Goal: Use online tool/utility: Utilize a website feature to perform a specific function

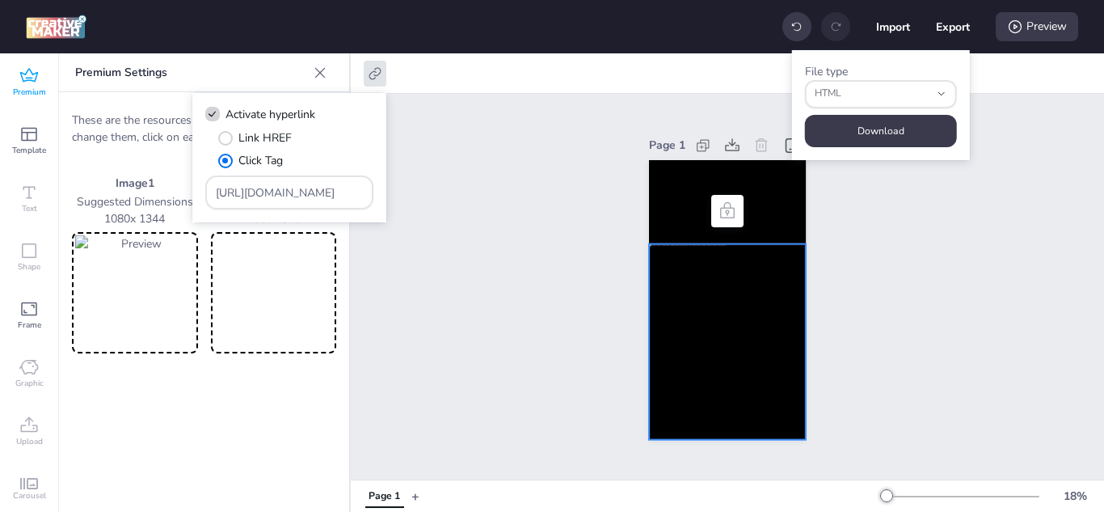
select select "html"
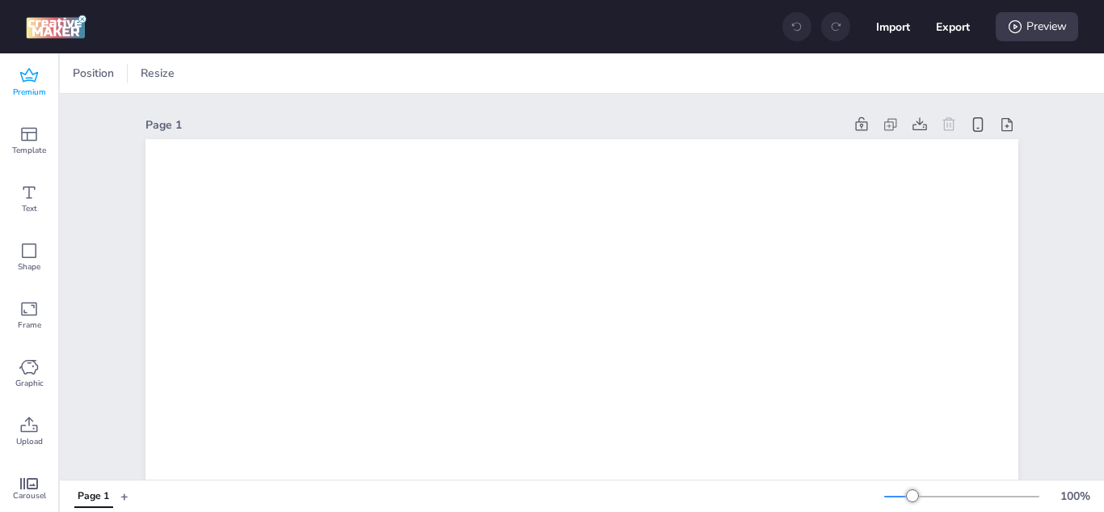
click at [44, 82] on div "Premium" at bounding box center [29, 82] width 58 height 58
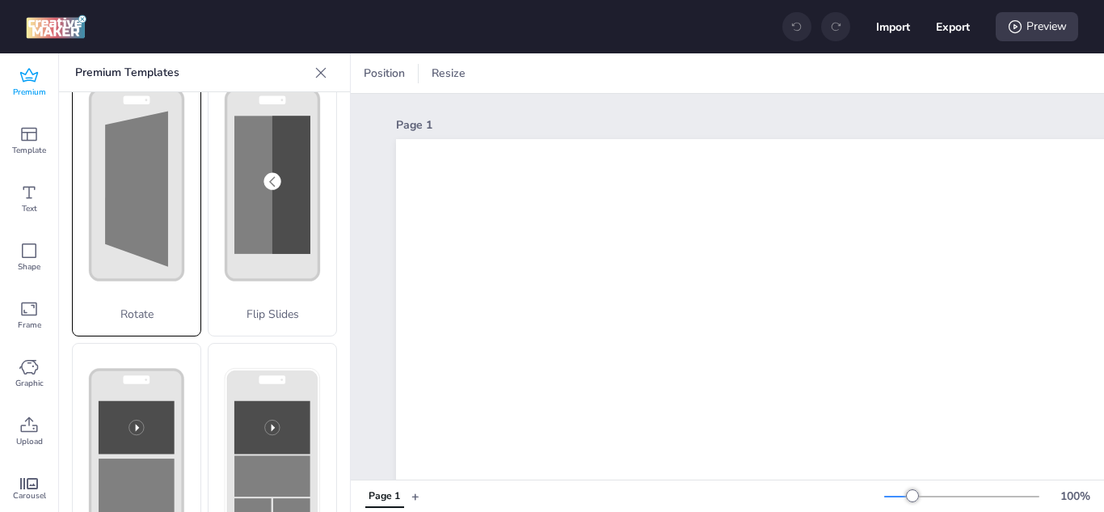
scroll to position [323, 0]
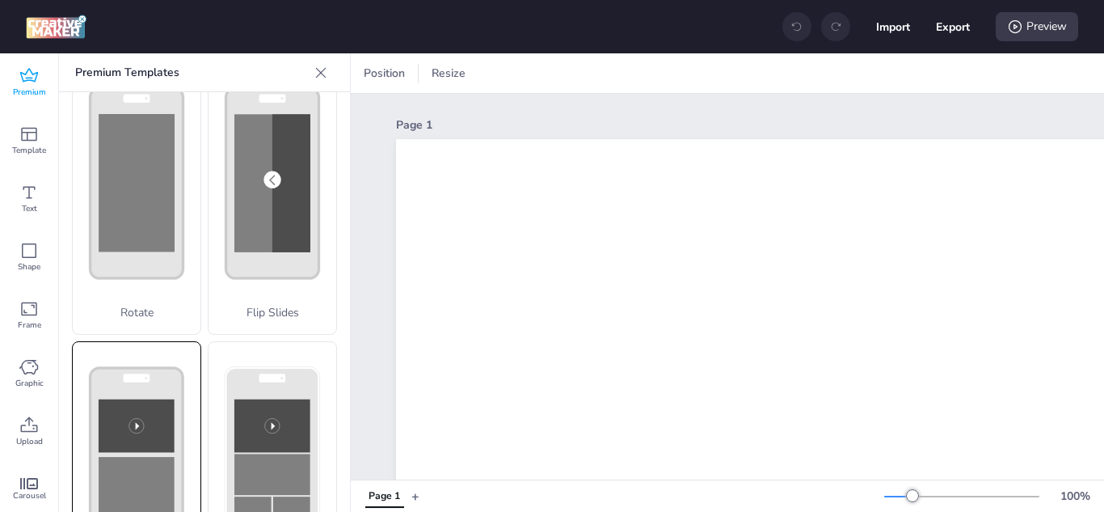
click at [137, 399] on rect at bounding box center [137, 425] width 76 height 53
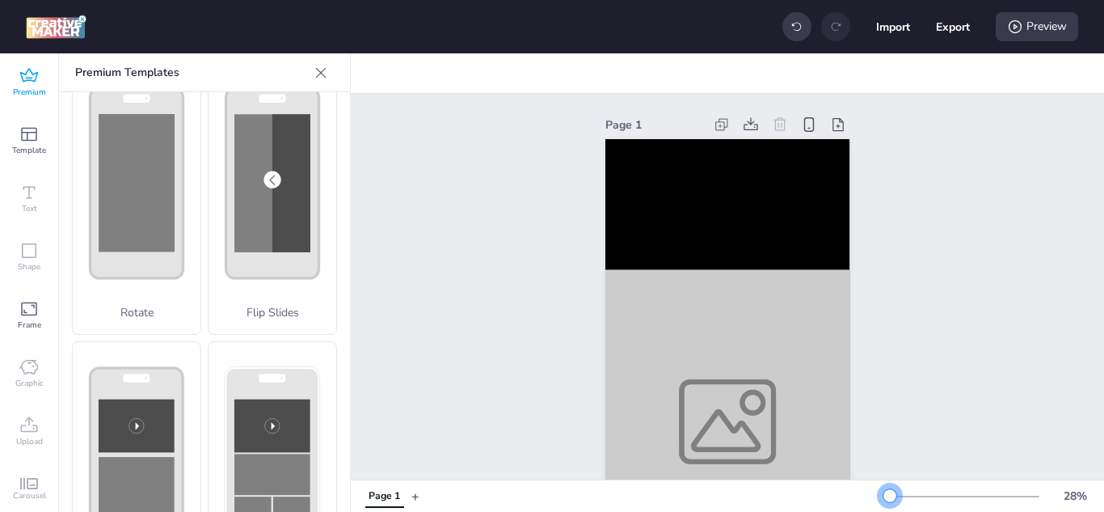
drag, startPoint x: 904, startPoint y: 496, endPoint x: 878, endPoint y: 499, distance: 26.1
click at [883, 499] on div at bounding box center [889, 495] width 13 height 13
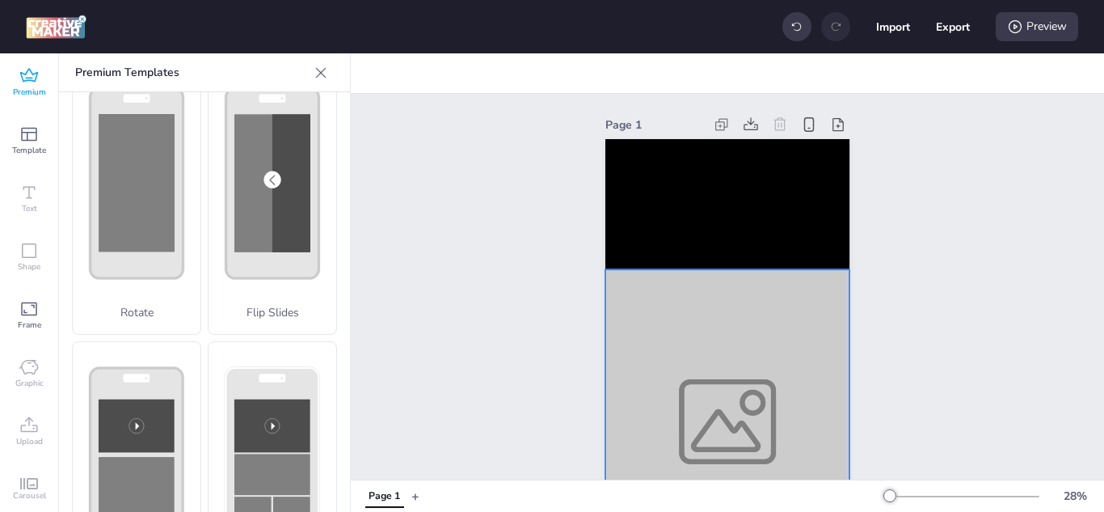
click at [701, 334] on div at bounding box center [727, 421] width 244 height 304
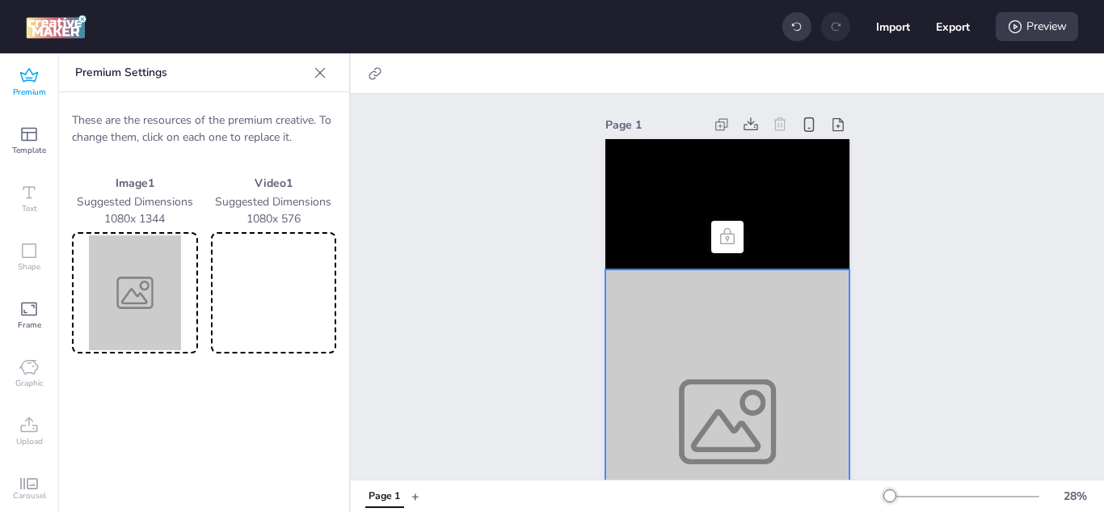
click at [116, 272] on img at bounding box center [135, 292] width 120 height 115
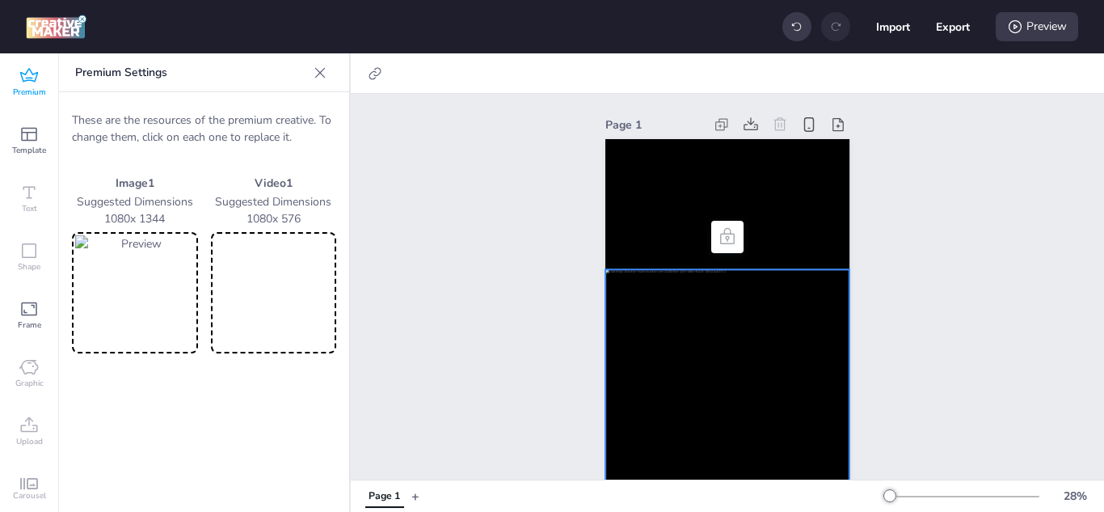
click at [235, 292] on video at bounding box center [274, 292] width 120 height 115
click at [674, 189] on video at bounding box center [727, 204] width 244 height 130
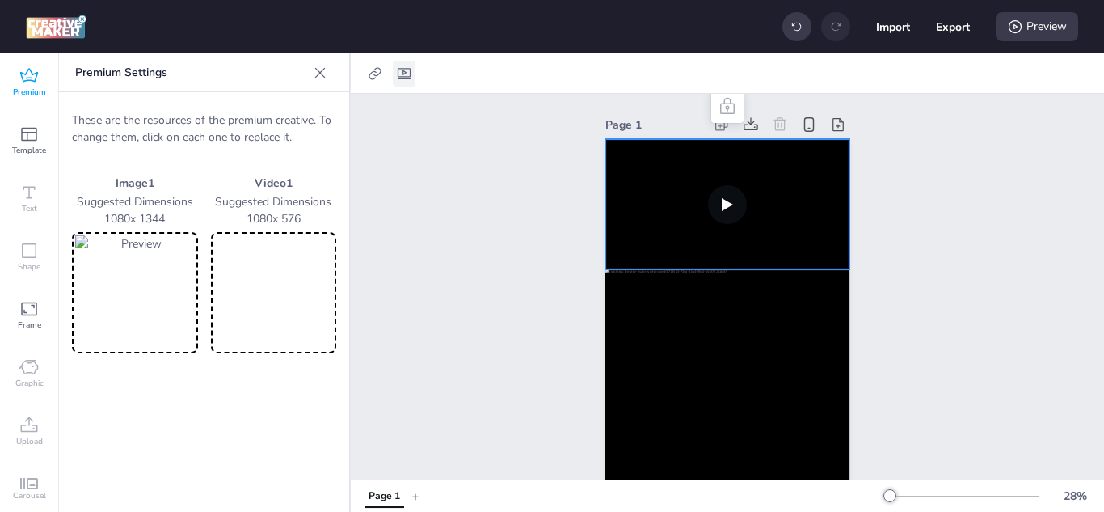
click at [407, 74] on icon at bounding box center [404, 73] width 16 height 16
select select "contain"
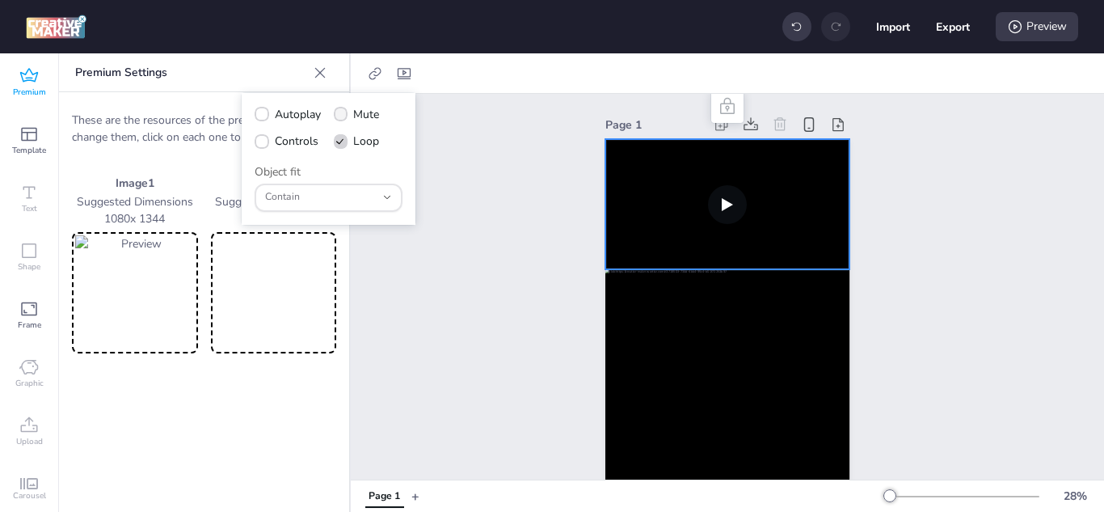
click at [345, 115] on icon at bounding box center [340, 114] width 11 height 9
click at [343, 116] on input "Mute" at bounding box center [338, 121] width 11 height 11
checkbox input "true"
click at [261, 111] on icon at bounding box center [261, 114] width 11 height 9
click at [261, 116] on input "Autoplay" at bounding box center [259, 121] width 11 height 11
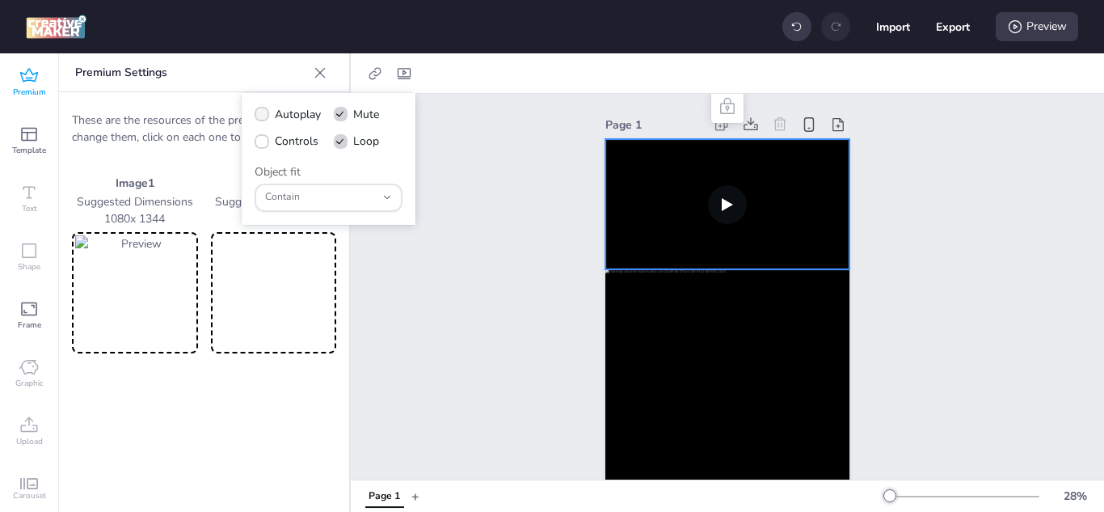
checkbox input "true"
click at [261, 147] on span at bounding box center [262, 141] width 15 height 15
click at [261, 147] on input "Controls" at bounding box center [259, 147] width 11 height 11
checkbox input "true"
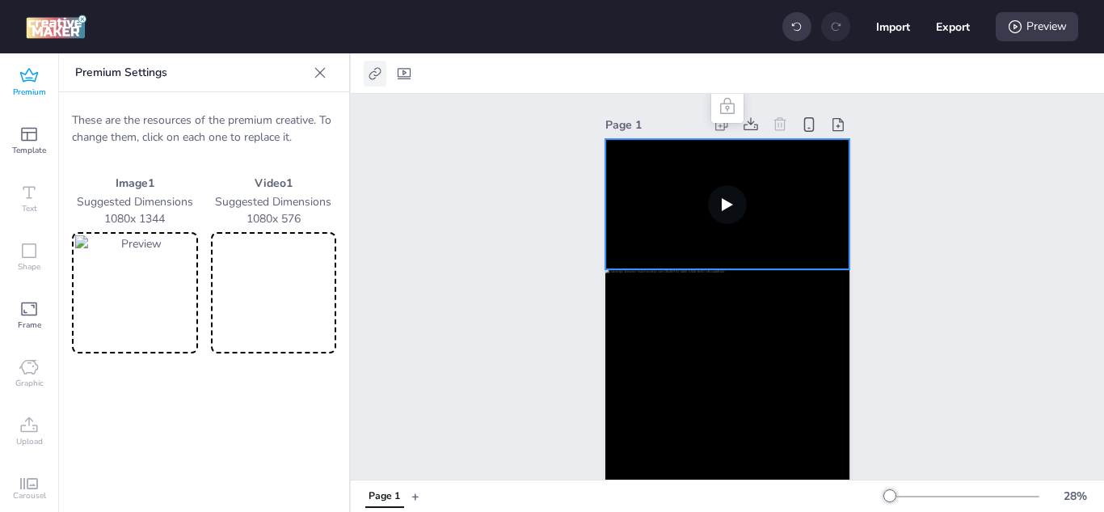
click at [374, 66] on icon at bounding box center [375, 73] width 16 height 16
click at [210, 113] on icon at bounding box center [212, 114] width 11 height 9
click at [210, 116] on input "Activate hyperlink" at bounding box center [209, 121] width 11 height 11
checkbox input "true"
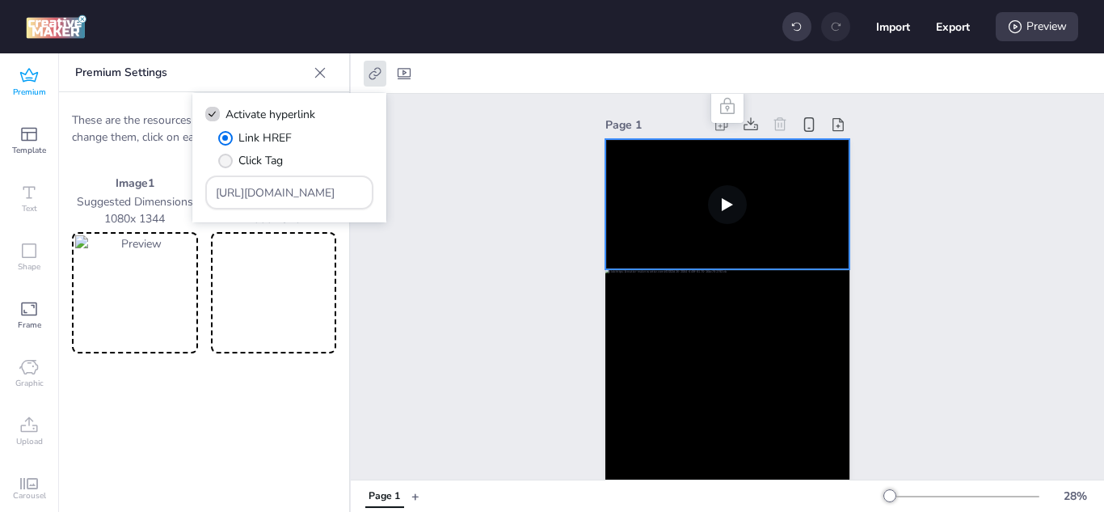
click at [231, 162] on label "Click Tag" at bounding box center [251, 160] width 76 height 28
click at [228, 162] on input "Click Tag" at bounding box center [222, 167] width 11 height 11
radio input "true"
drag, startPoint x: 326, startPoint y: 195, endPoint x: 196, endPoint y: 203, distance: 130.4
click at [196, 203] on div "Activate hyperlink Link HREF Click Tag [URL][DOMAIN_NAME]" at bounding box center [289, 158] width 194 height 130
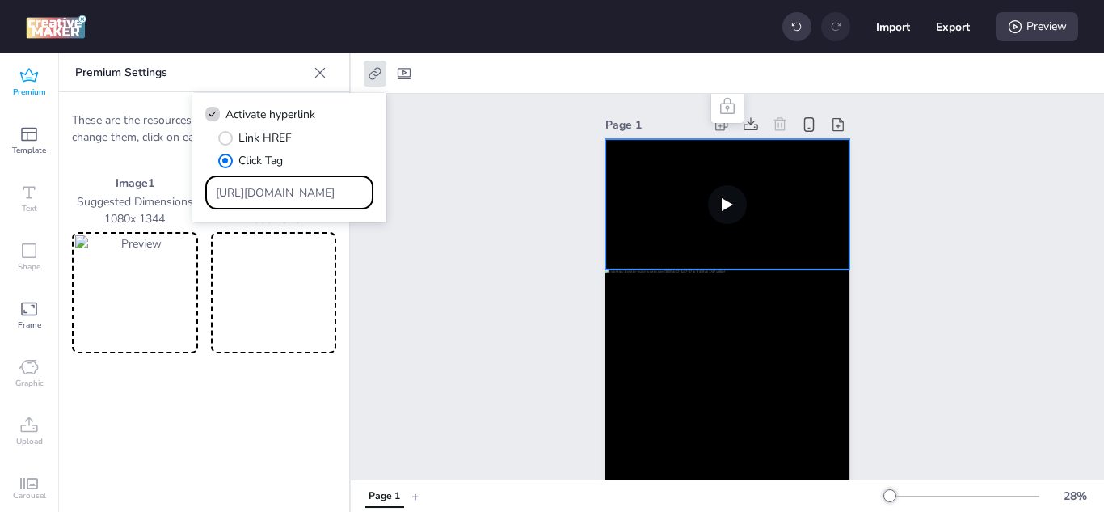
paste input "[DOMAIN_NAME][URL]"
type input "[URL][DOMAIN_NAME]"
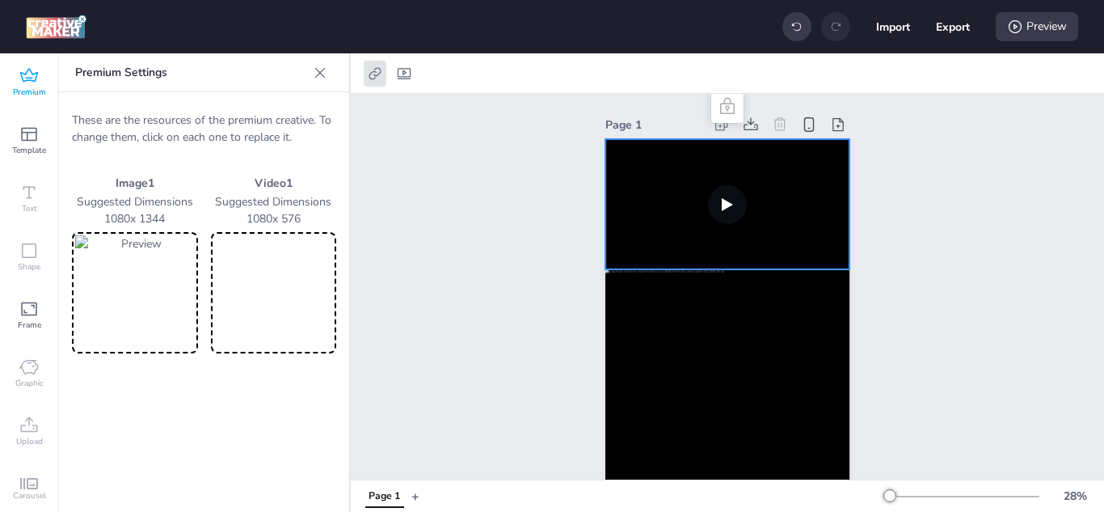
click at [671, 230] on video at bounding box center [727, 204] width 244 height 130
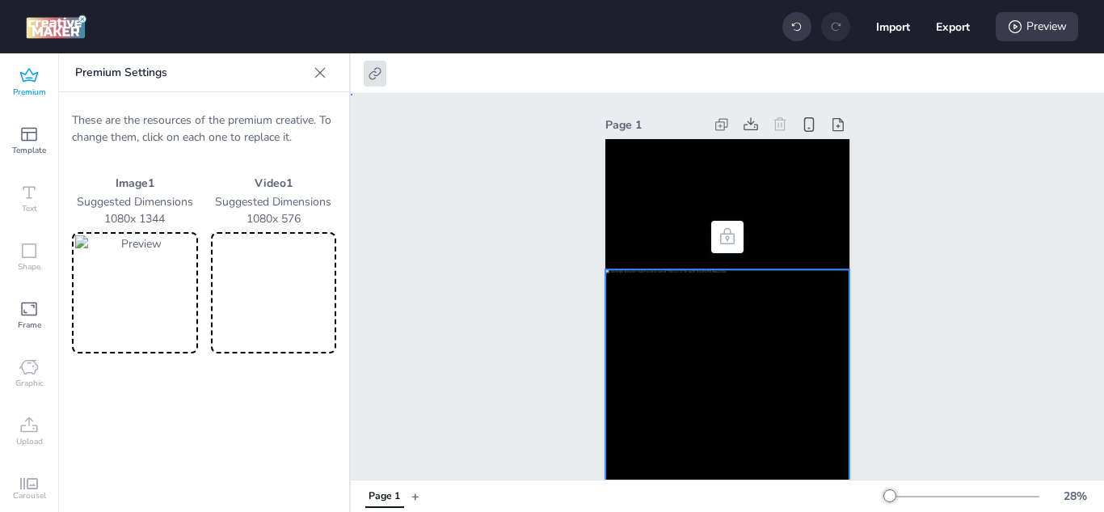
click at [645, 319] on div at bounding box center [727, 421] width 244 height 304
click at [365, 75] on div at bounding box center [375, 74] width 23 height 26
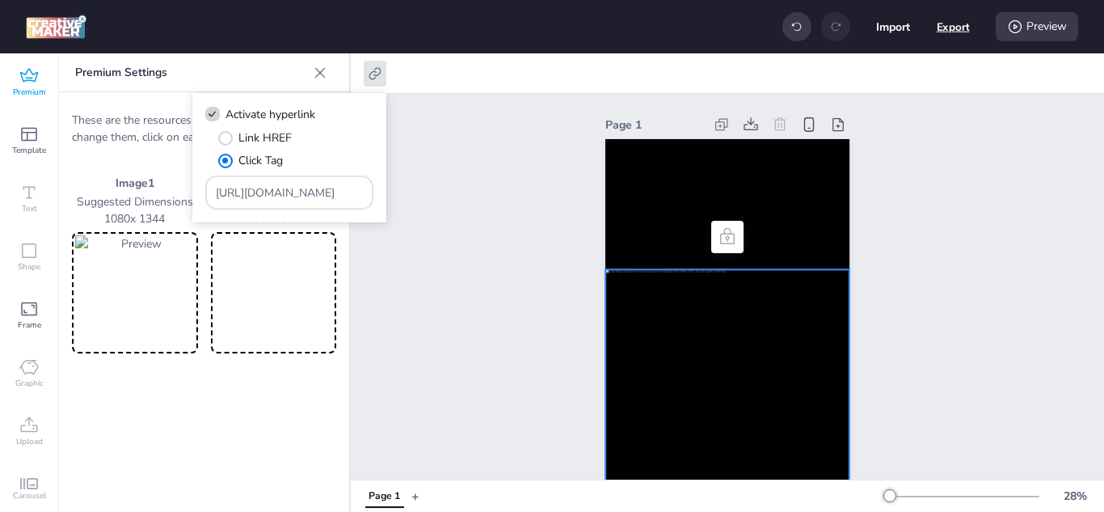
click at [955, 26] on button "Export" at bounding box center [953, 27] width 33 height 33
select select "html"
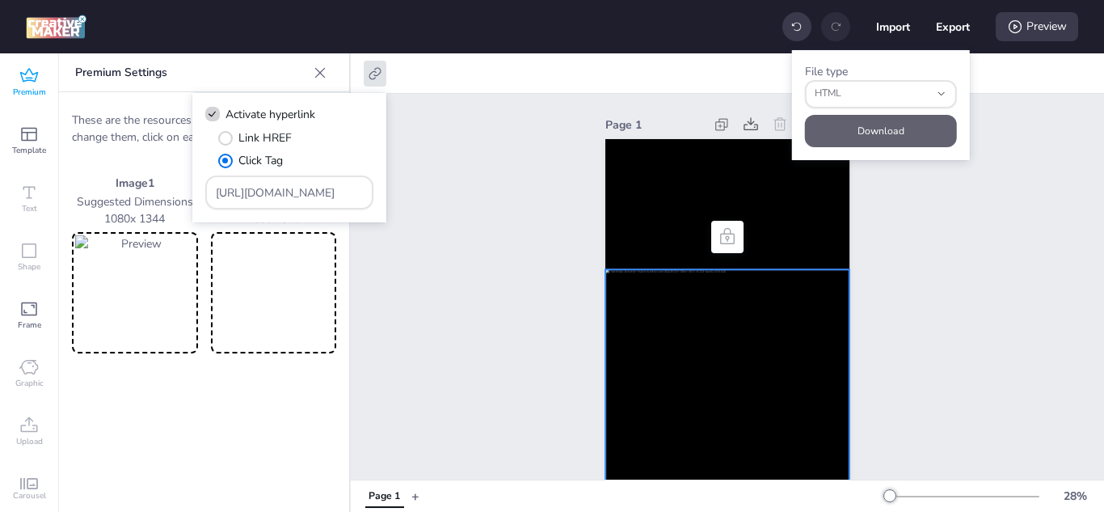
click at [923, 131] on button "Download" at bounding box center [881, 131] width 152 height 32
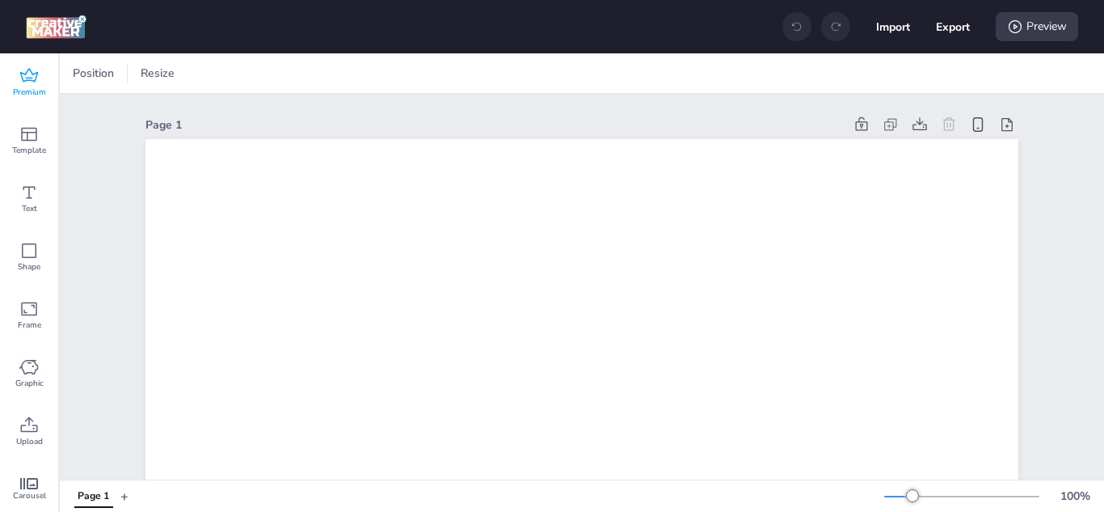
click at [40, 76] on div "Premium" at bounding box center [29, 82] width 58 height 58
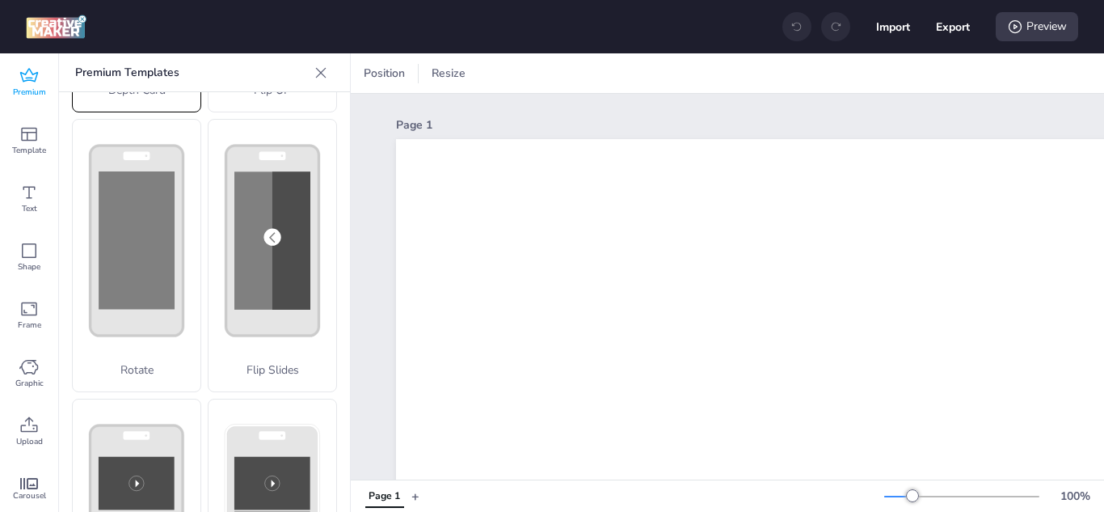
scroll to position [323, 0]
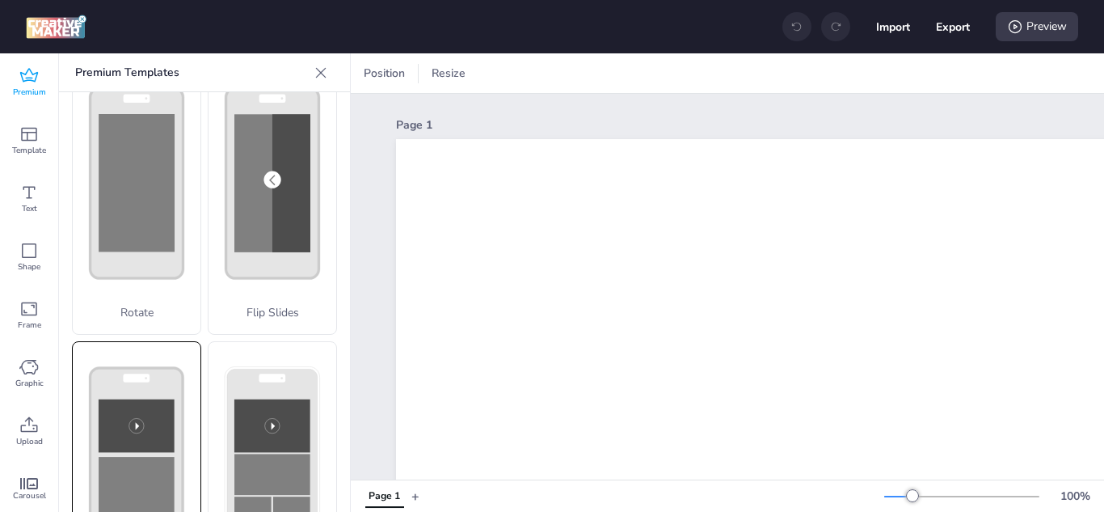
click at [146, 403] on rect at bounding box center [137, 425] width 76 height 53
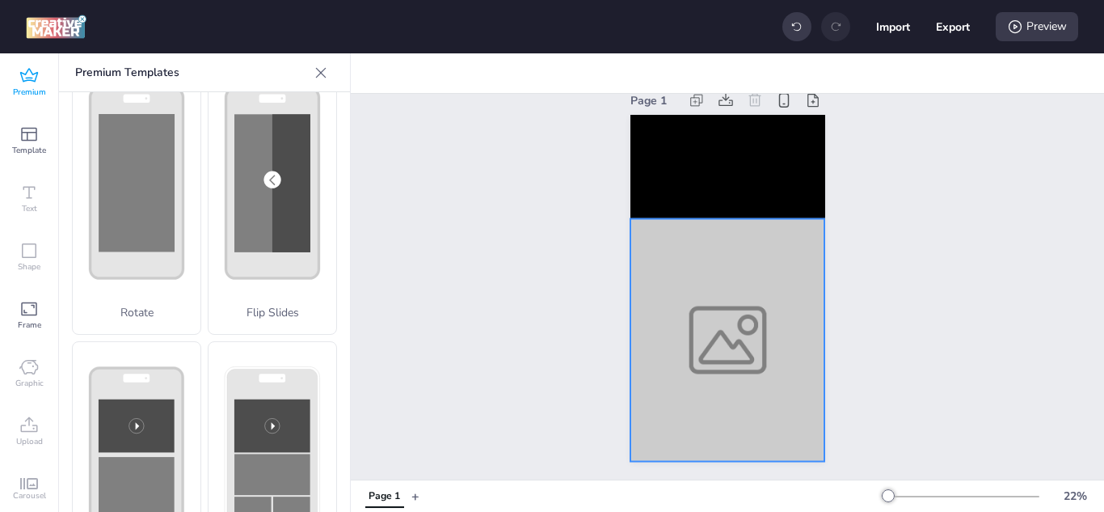
scroll to position [37, 0]
click at [698, 338] on div at bounding box center [727, 339] width 195 height 242
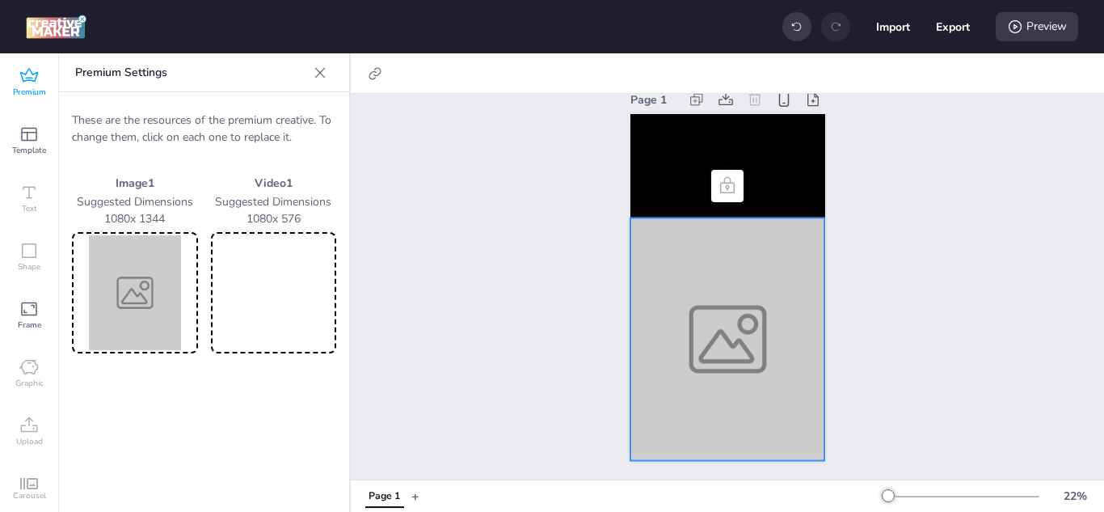
click at [164, 297] on img at bounding box center [135, 292] width 120 height 115
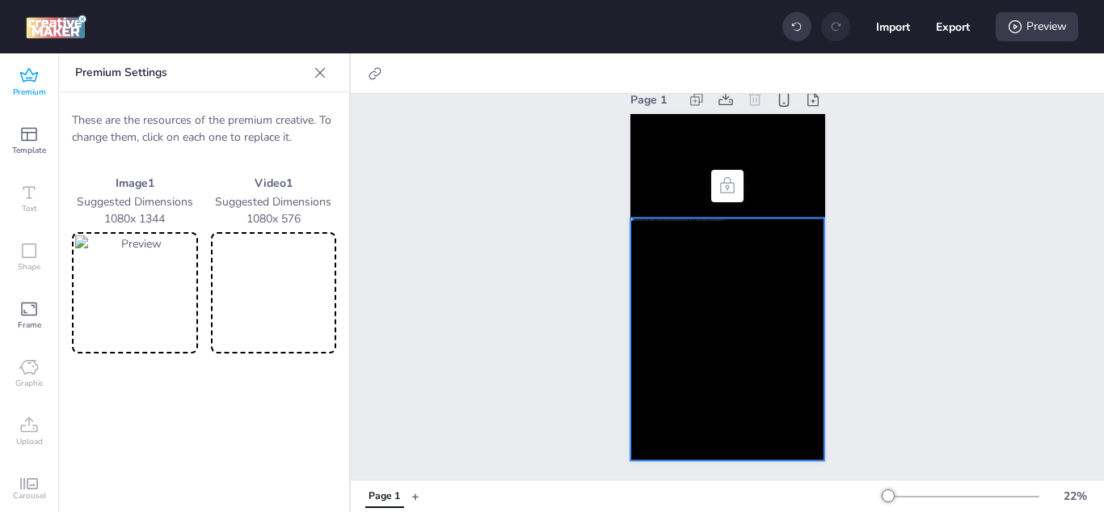
click at [718, 173] on div at bounding box center [727, 186] width 26 height 26
click at [274, 310] on video at bounding box center [274, 292] width 120 height 115
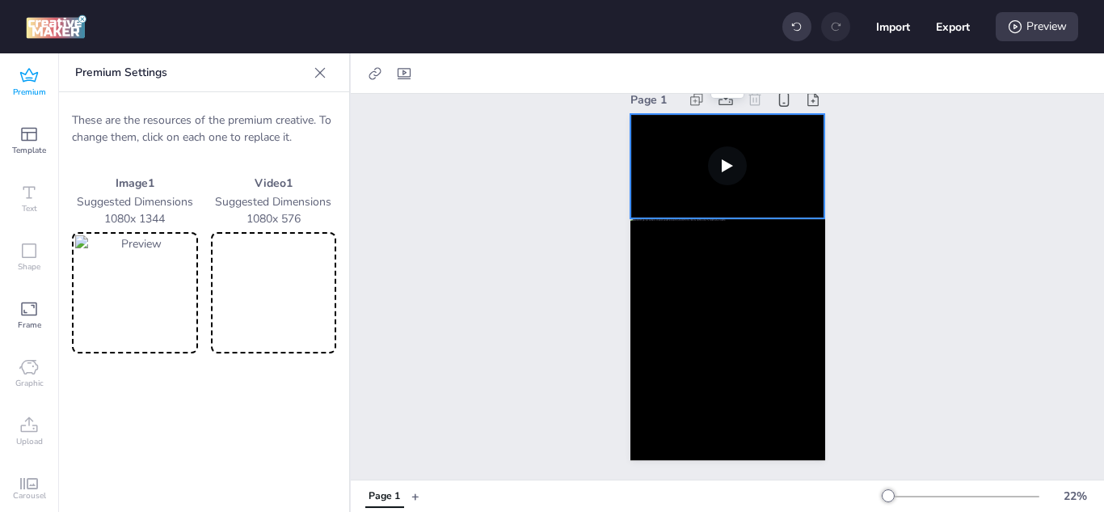
click at [644, 171] on video at bounding box center [727, 166] width 195 height 104
click at [402, 72] on icon at bounding box center [404, 73] width 16 height 16
select select "contain"
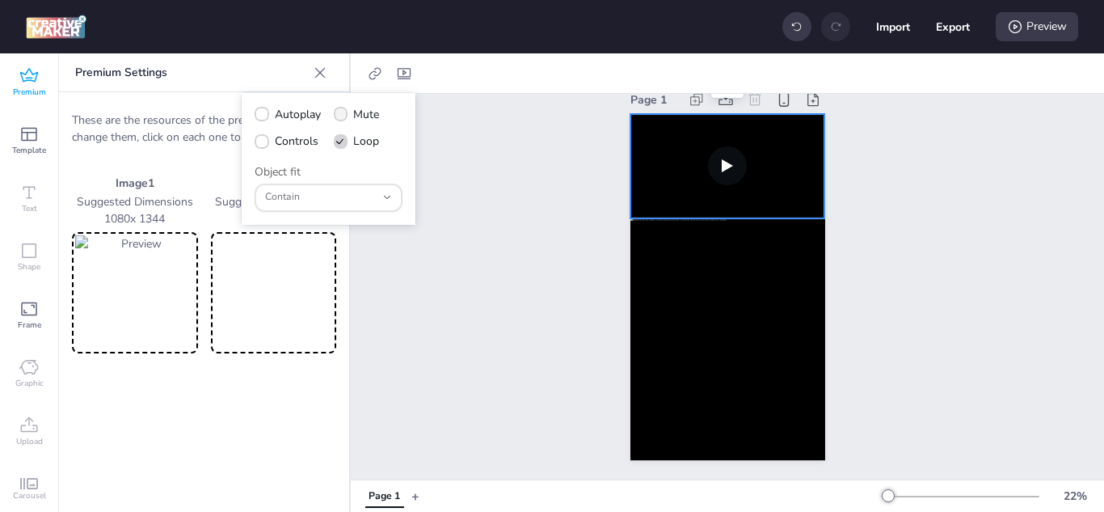
click at [345, 116] on icon at bounding box center [340, 114] width 11 height 9
click at [343, 116] on input "Mute" at bounding box center [338, 121] width 11 height 11
checkbox input "true"
click at [256, 115] on icon at bounding box center [261, 114] width 11 height 9
click at [256, 116] on input "Autoplay" at bounding box center [259, 121] width 11 height 11
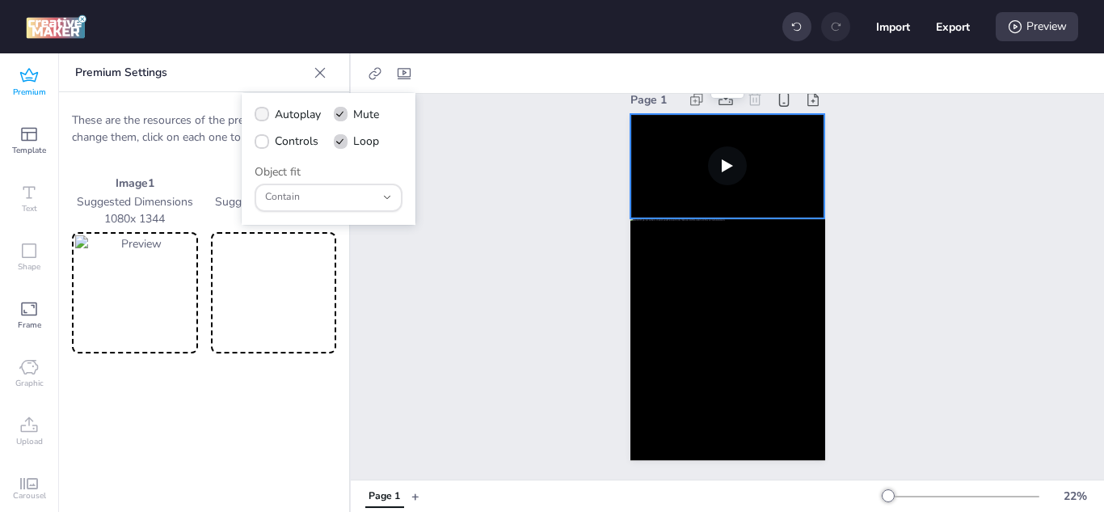
checkbox input "true"
click at [259, 148] on span at bounding box center [262, 141] width 15 height 15
click at [259, 148] on input "Controls" at bounding box center [259, 147] width 11 height 11
checkbox input "true"
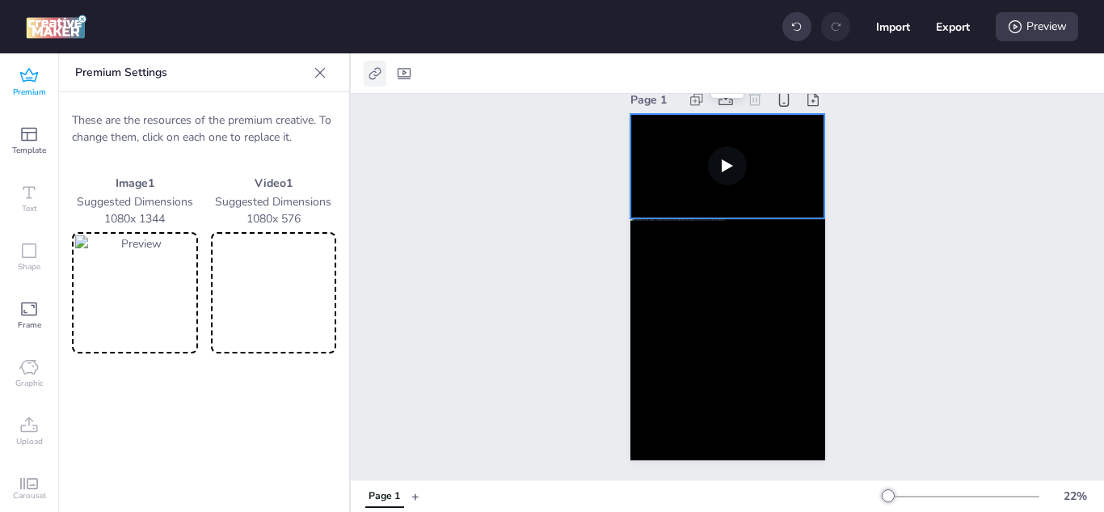
click at [369, 63] on div at bounding box center [375, 74] width 23 height 26
click at [291, 116] on span "Activate hyperlink" at bounding box center [270, 114] width 90 height 17
click at [215, 116] on input "Activate hyperlink" at bounding box center [209, 121] width 11 height 11
checkbox input "true"
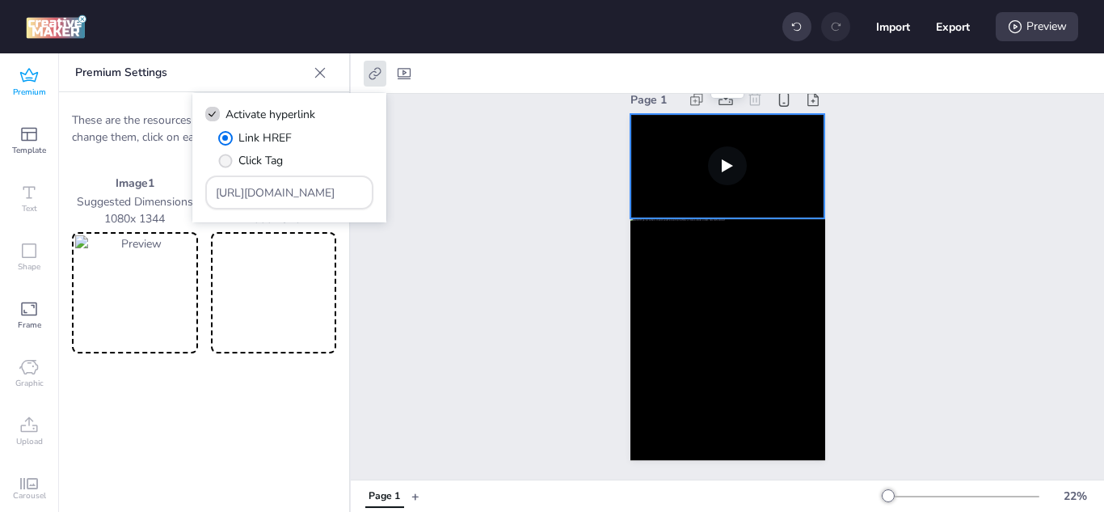
click at [223, 161] on span "" at bounding box center [225, 161] width 14 height 14
click at [223, 162] on input "Click Tag" at bounding box center [222, 167] width 11 height 11
radio input "true"
drag, startPoint x: 327, startPoint y: 197, endPoint x: 204, endPoint y: 192, distance: 122.1
click at [204, 192] on div "Activate hyperlink Link HREF Click Tag [URL][DOMAIN_NAME]" at bounding box center [289, 158] width 194 height 130
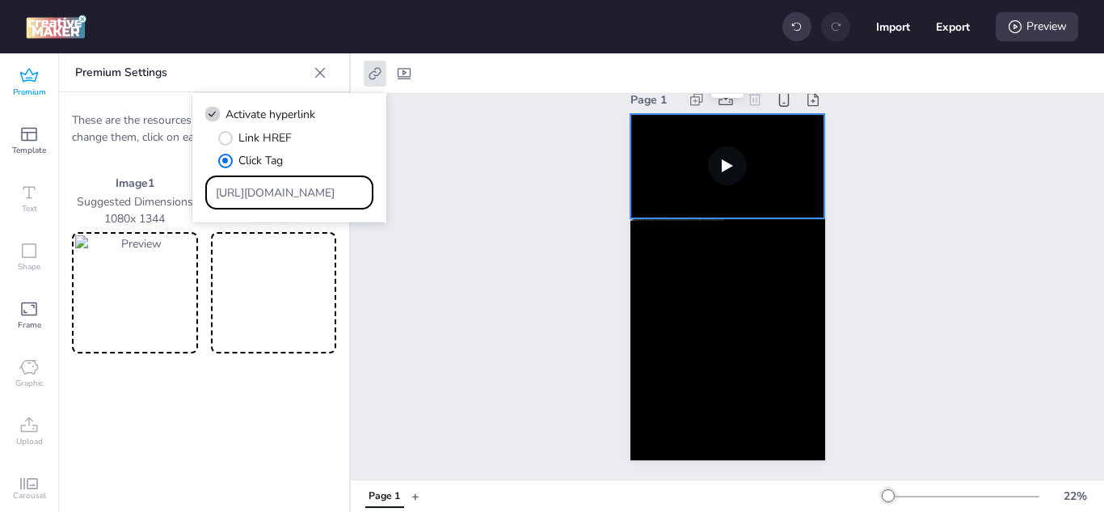
paste input "[DOMAIN_NAME][URL]"
type input "[URL][DOMAIN_NAME]"
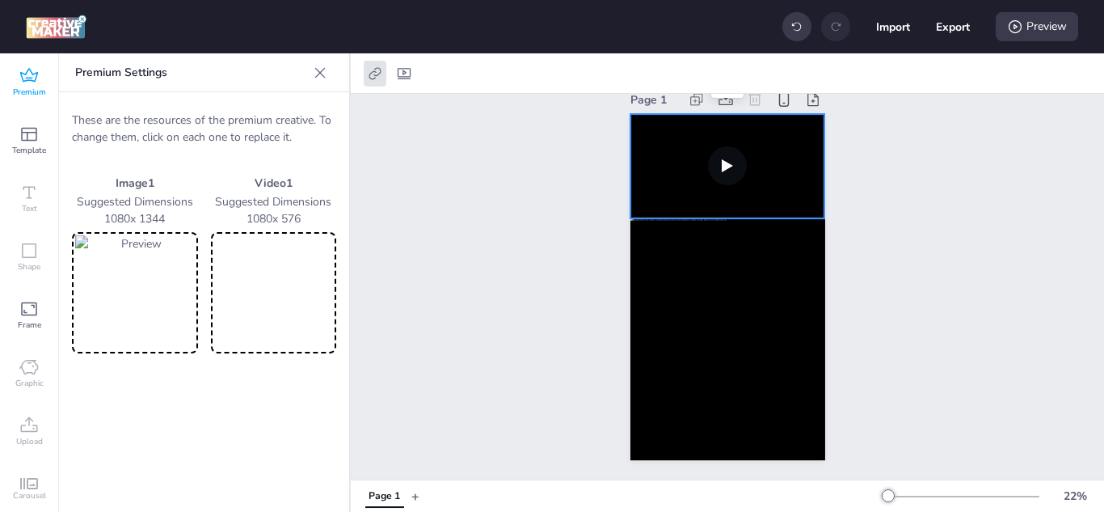
click at [662, 177] on video at bounding box center [727, 166] width 195 height 104
click at [617, 240] on div "Page 1" at bounding box center [727, 274] width 285 height 411
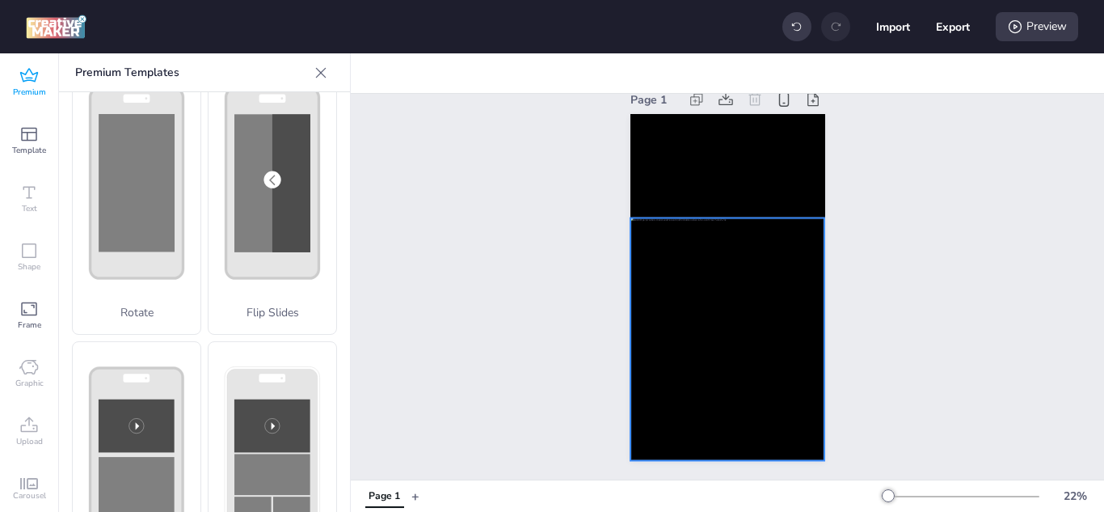
click at [657, 251] on div at bounding box center [727, 339] width 195 height 242
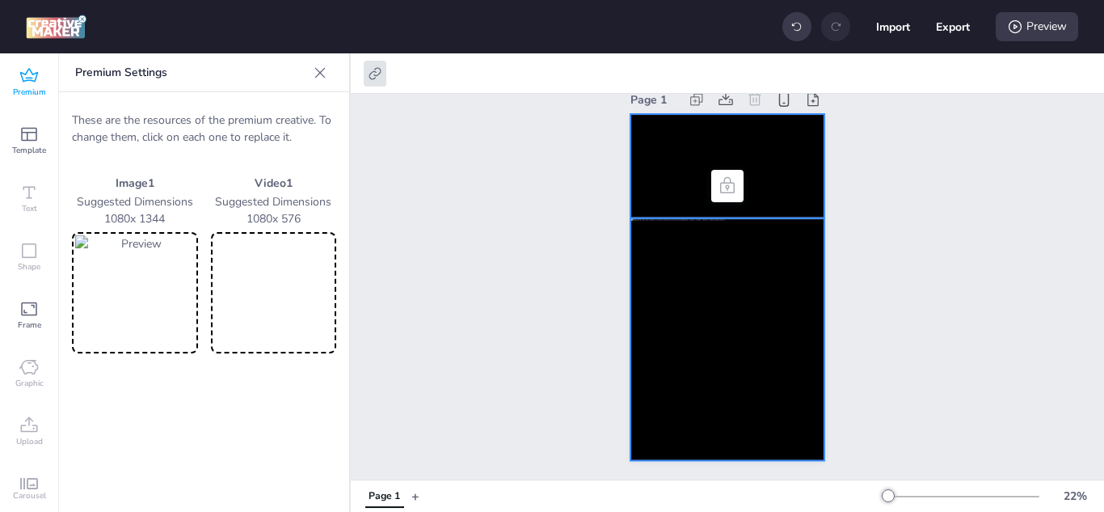
click at [647, 174] on video at bounding box center [727, 166] width 195 height 104
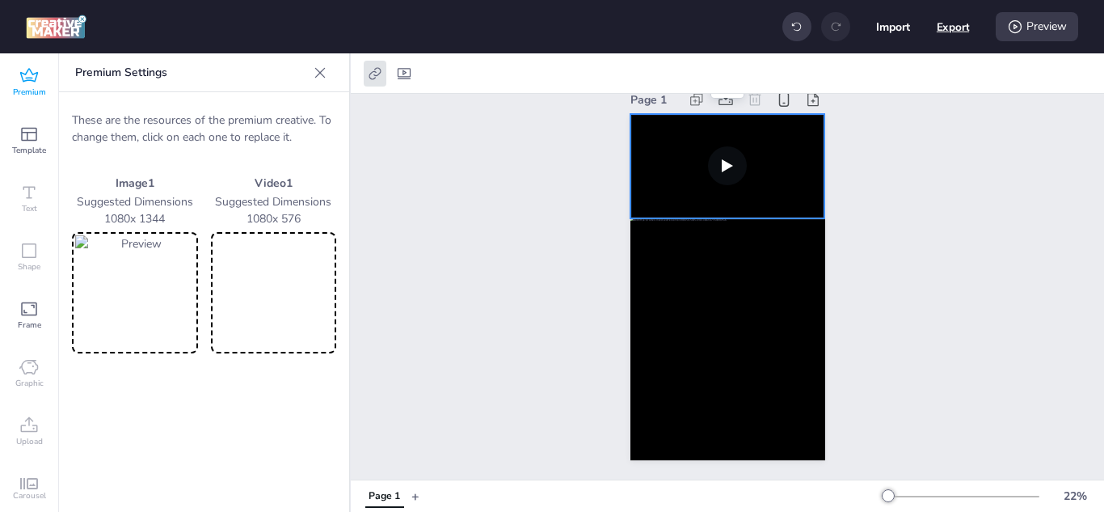
click at [962, 27] on button "Export" at bounding box center [953, 27] width 33 height 33
select select "html"
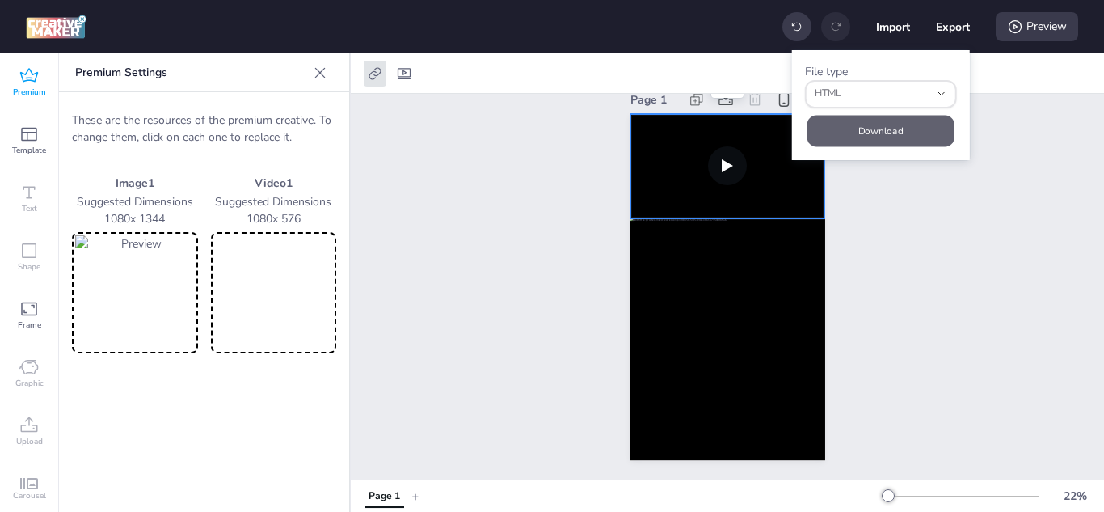
click at [904, 132] on button "Download" at bounding box center [880, 131] width 147 height 32
